Goal: Information Seeking & Learning: Learn about a topic

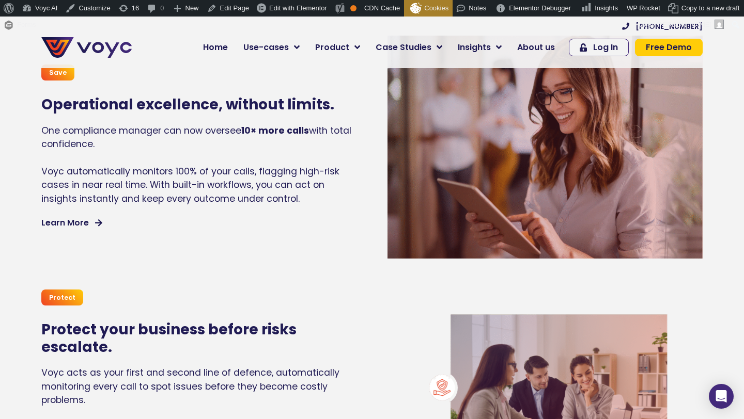
scroll to position [837, 0]
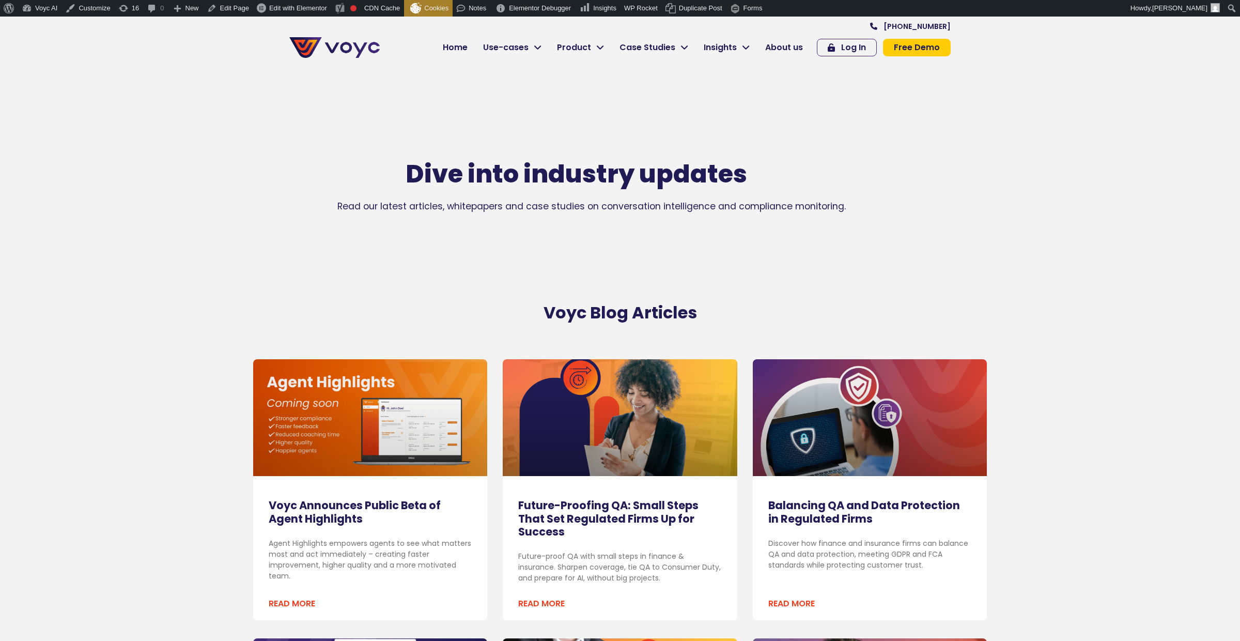
click at [301, 412] on link at bounding box center [370, 417] width 234 height 117
click at [326, 435] on link at bounding box center [370, 417] width 234 height 117
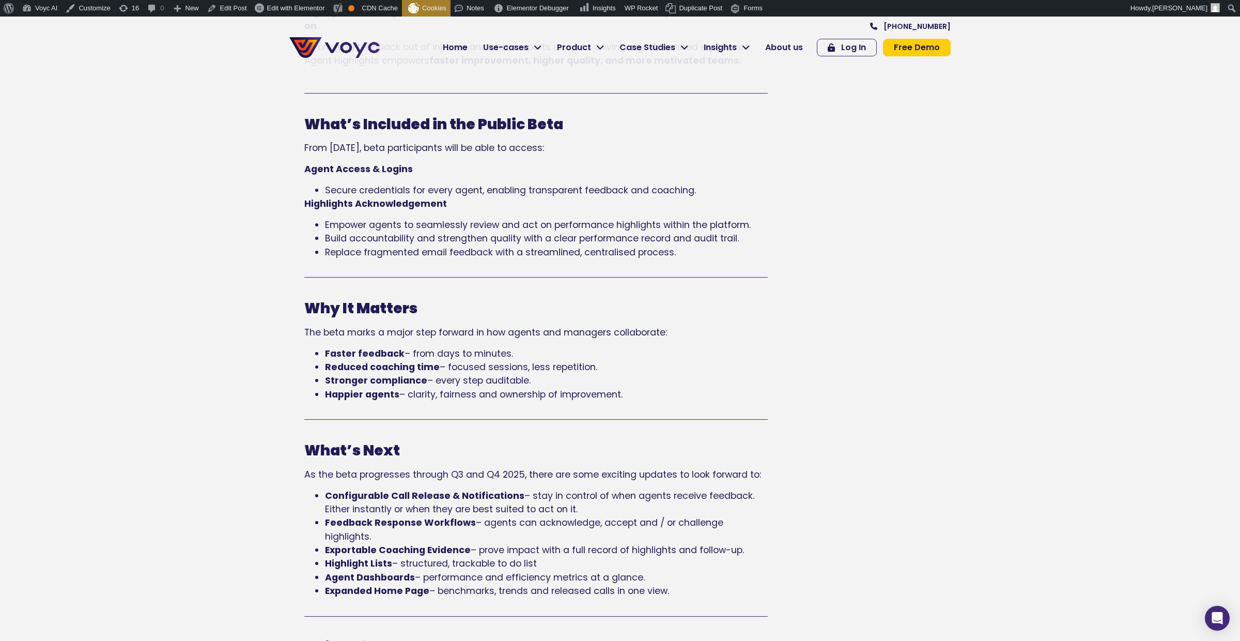
scroll to position [538, 0]
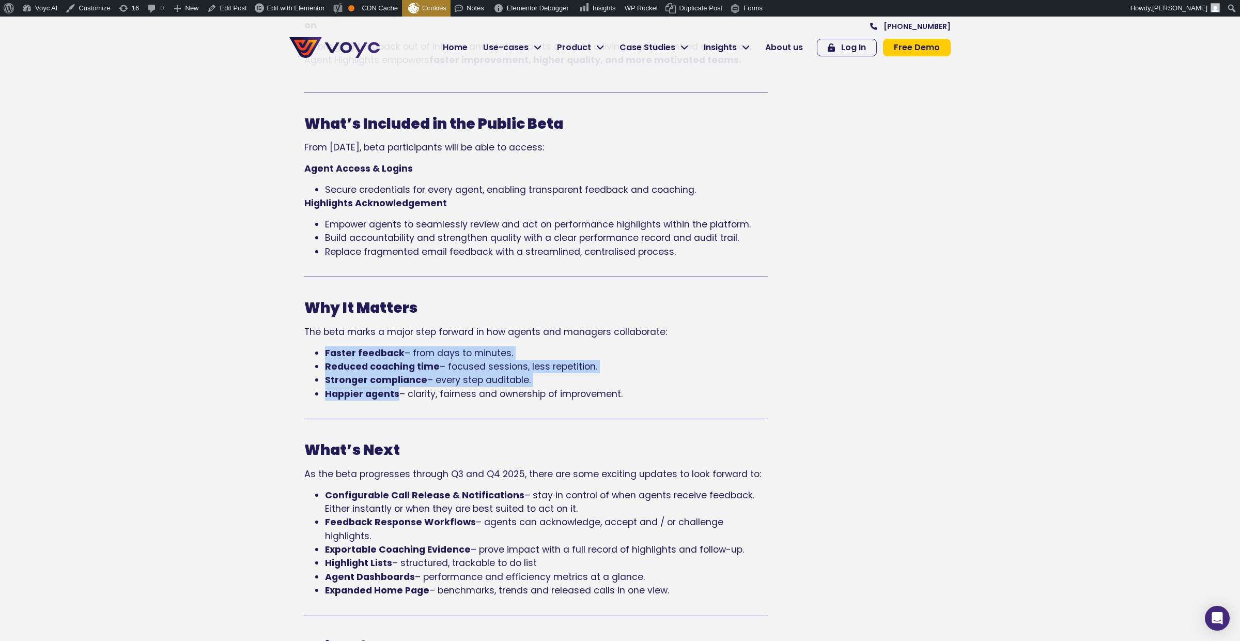
drag, startPoint x: 325, startPoint y: 351, endPoint x: 398, endPoint y: 395, distance: 84.8
click at [398, 395] on ul "Faster feedback – from days to minutes. Reduced coaching time – focused session…" at bounding box center [535, 373] width 463 height 55
copy ul "Faster feedback – from days to minutes. Reduced coaching time – focused session…"
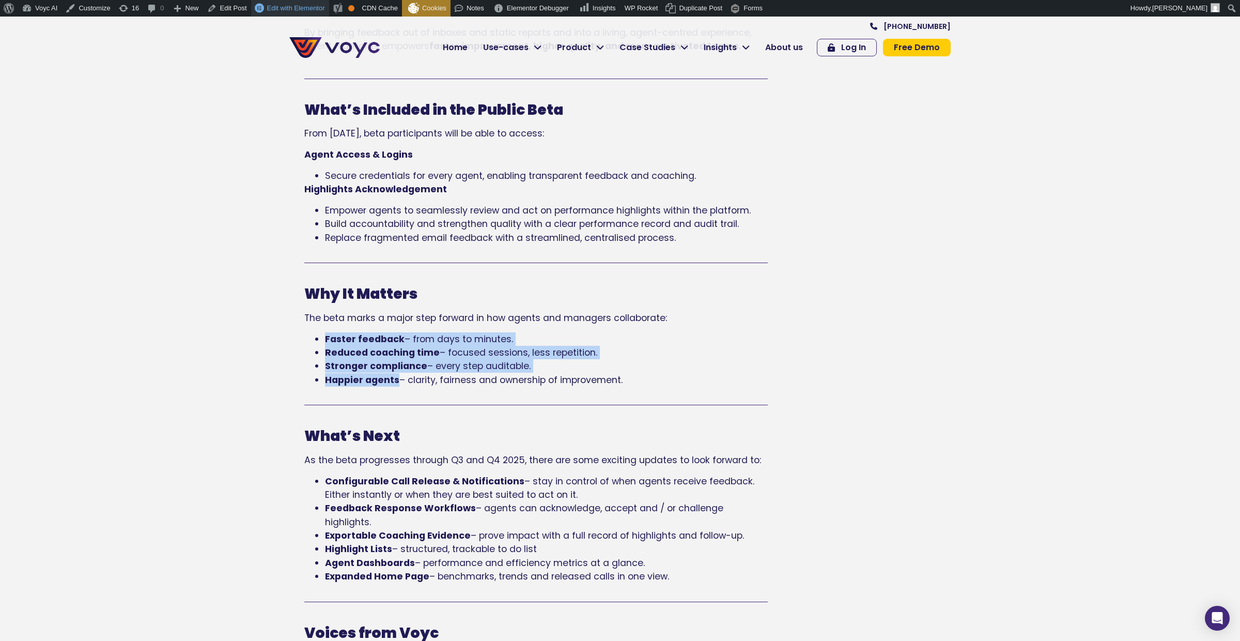
click at [289, 8] on span "Edit with Elementor" at bounding box center [296, 8] width 58 height 8
